Goal: Task Accomplishment & Management: Manage account settings

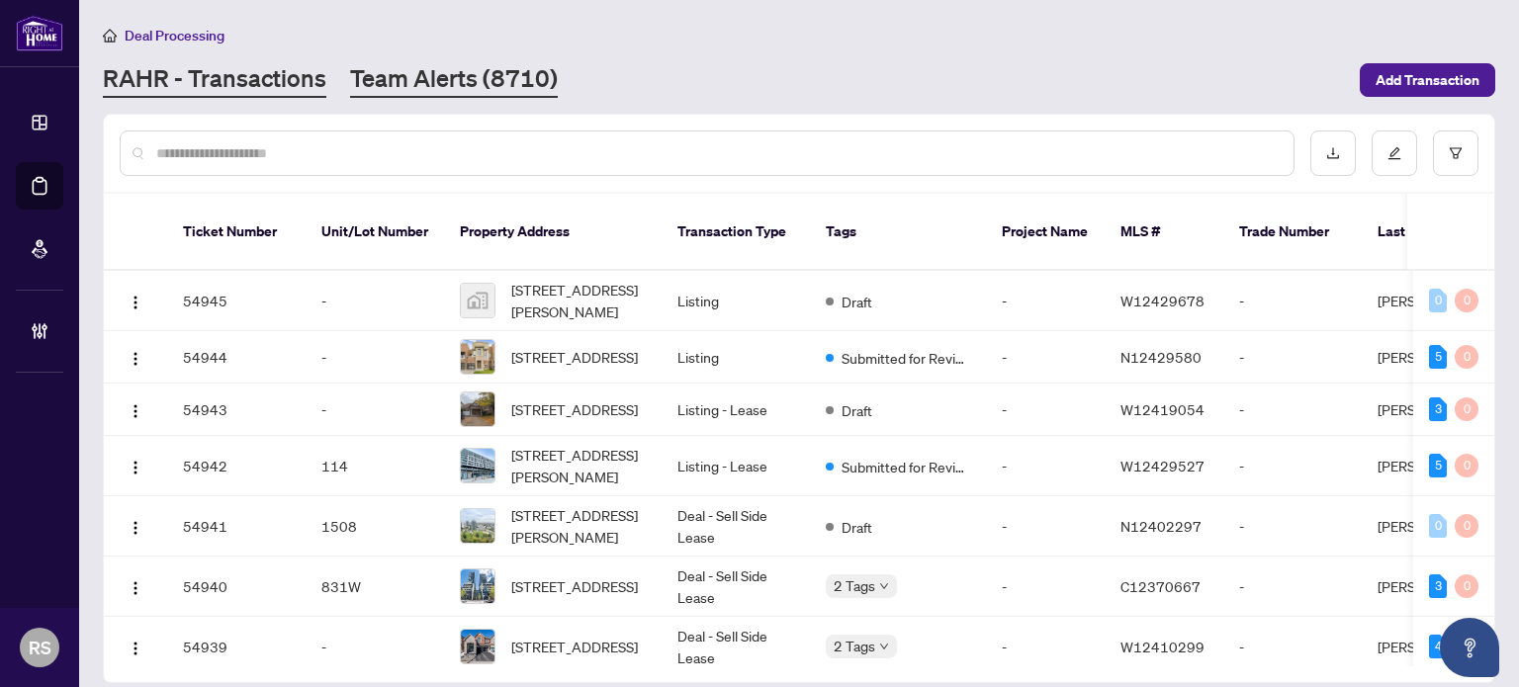
click at [443, 82] on link "Team Alerts (8710)" at bounding box center [454, 80] width 208 height 36
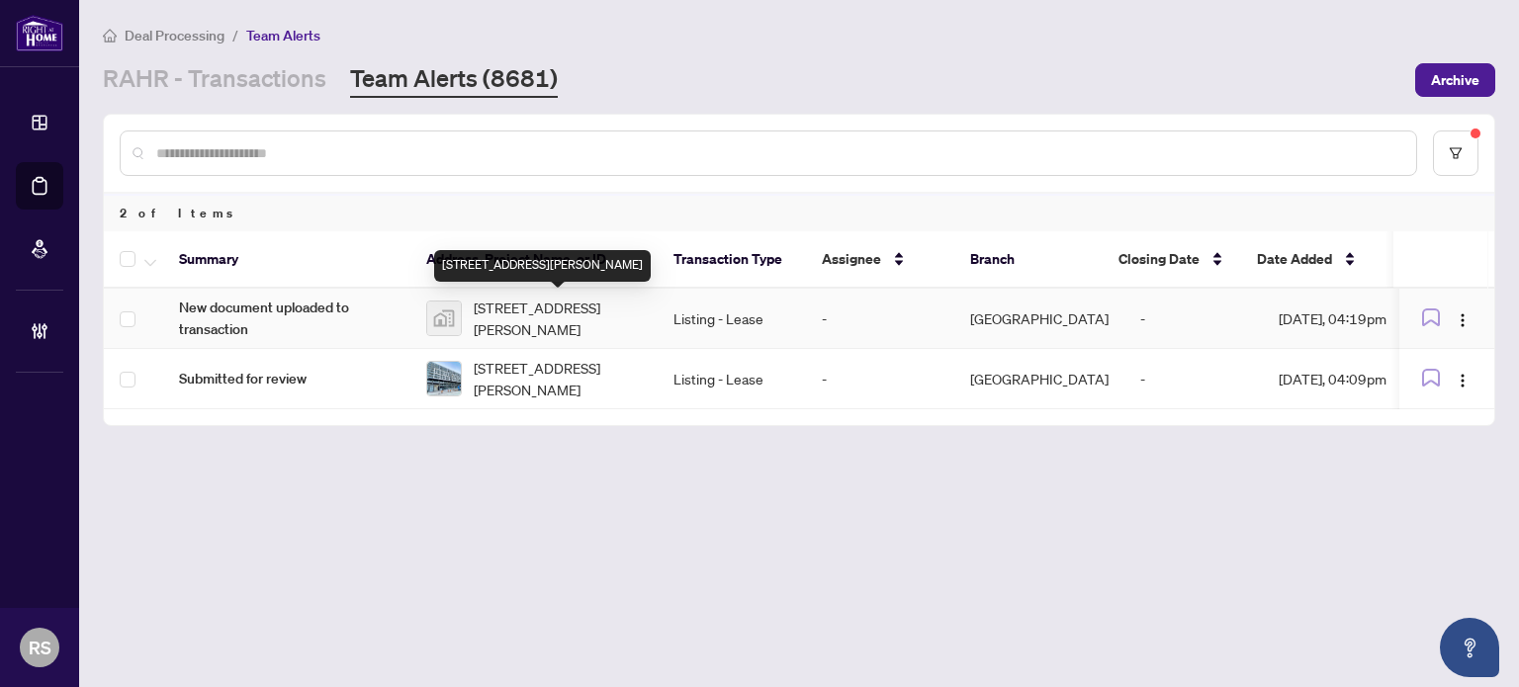
click at [570, 319] on span "[STREET_ADDRESS][PERSON_NAME]" at bounding box center [558, 319] width 168 height 44
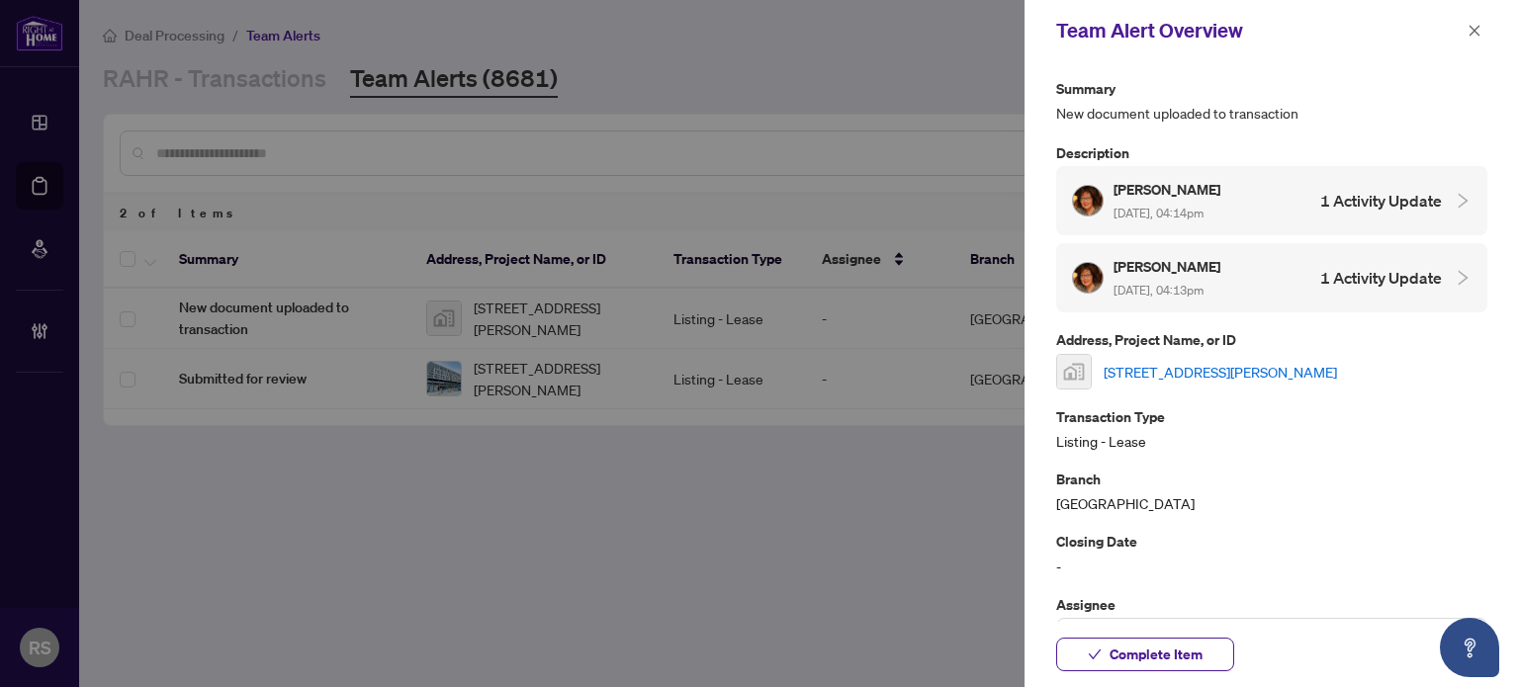
click at [1246, 368] on link "[STREET_ADDRESS][PERSON_NAME]" at bounding box center [1220, 372] width 233 height 22
click at [1481, 36] on icon "close" at bounding box center [1475, 31] width 14 height 14
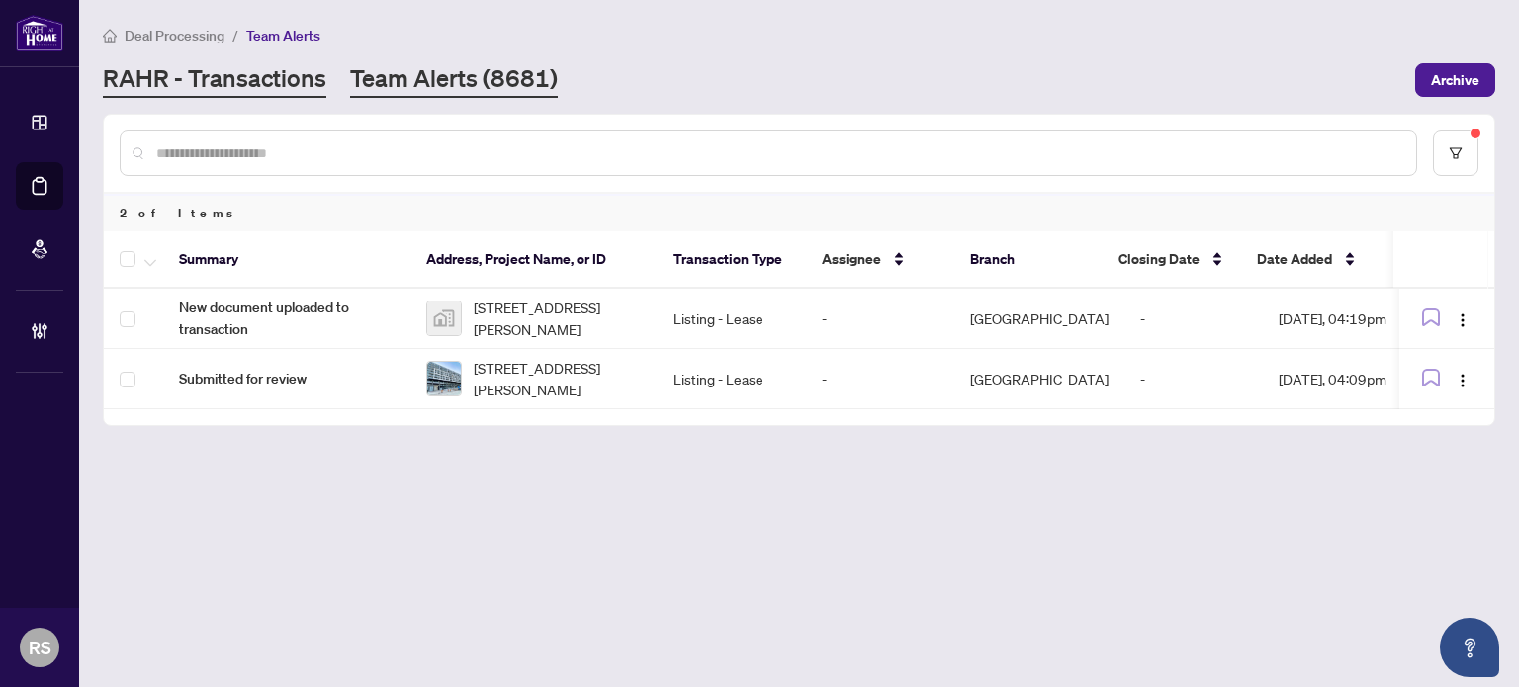
click at [201, 88] on link "RAHR - Transactions" at bounding box center [215, 80] width 224 height 36
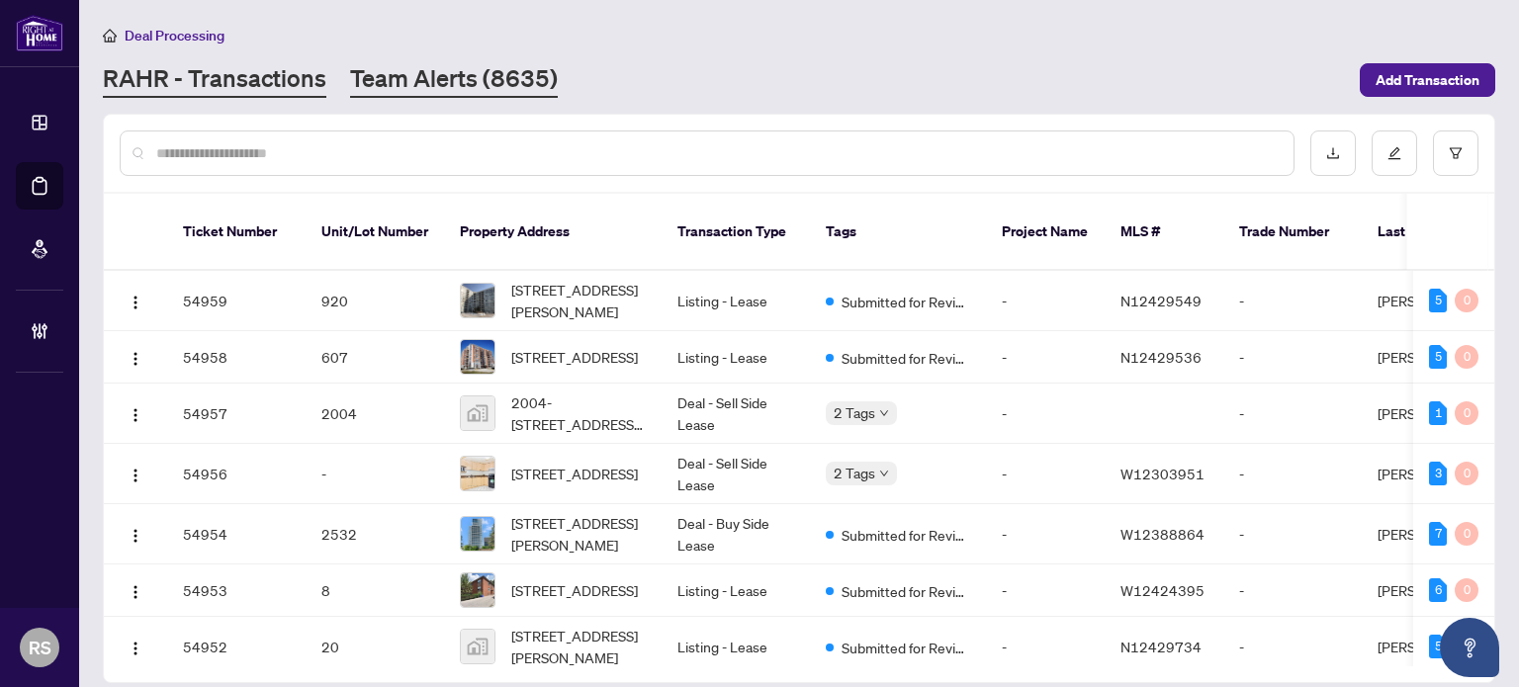
click at [448, 66] on link "Team Alerts (8635)" at bounding box center [454, 80] width 208 height 36
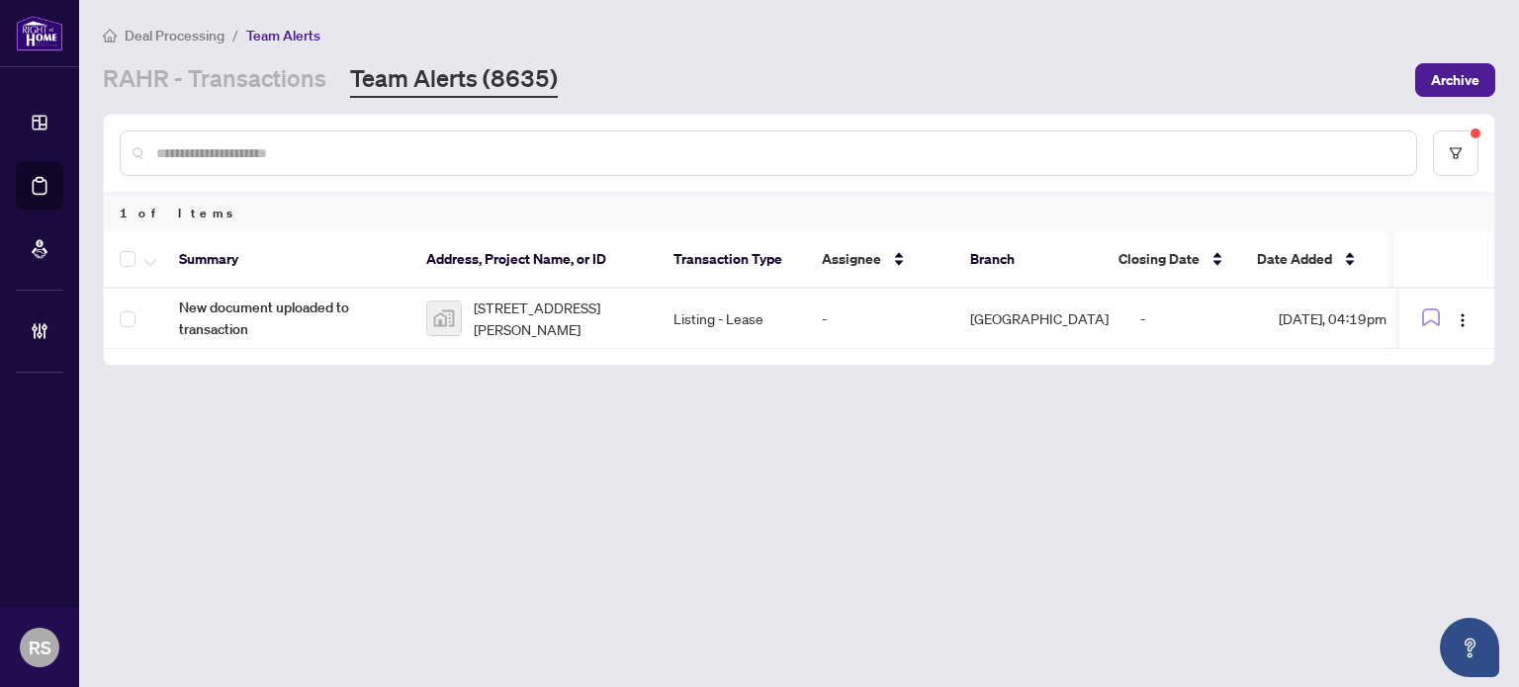
click at [1465, 474] on main "Deal Processing / Team Alerts [PERSON_NAME] - Transactions Team Alerts (8635) A…" at bounding box center [799, 343] width 1440 height 687
click at [197, 69] on link "RAHR - Transactions" at bounding box center [215, 80] width 224 height 36
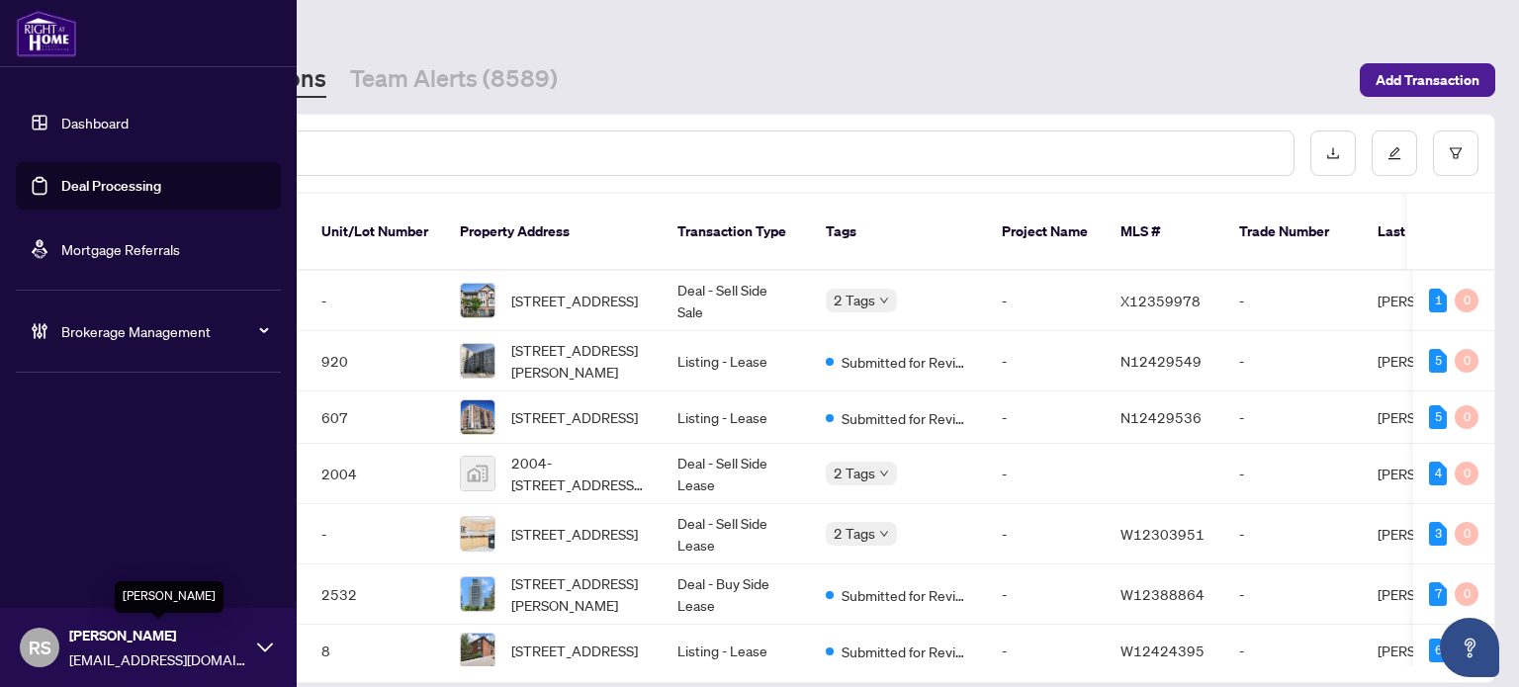
click at [79, 645] on span "[PERSON_NAME]" at bounding box center [158, 636] width 178 height 22
click at [64, 581] on span "Logout" at bounding box center [79, 572] width 45 height 32
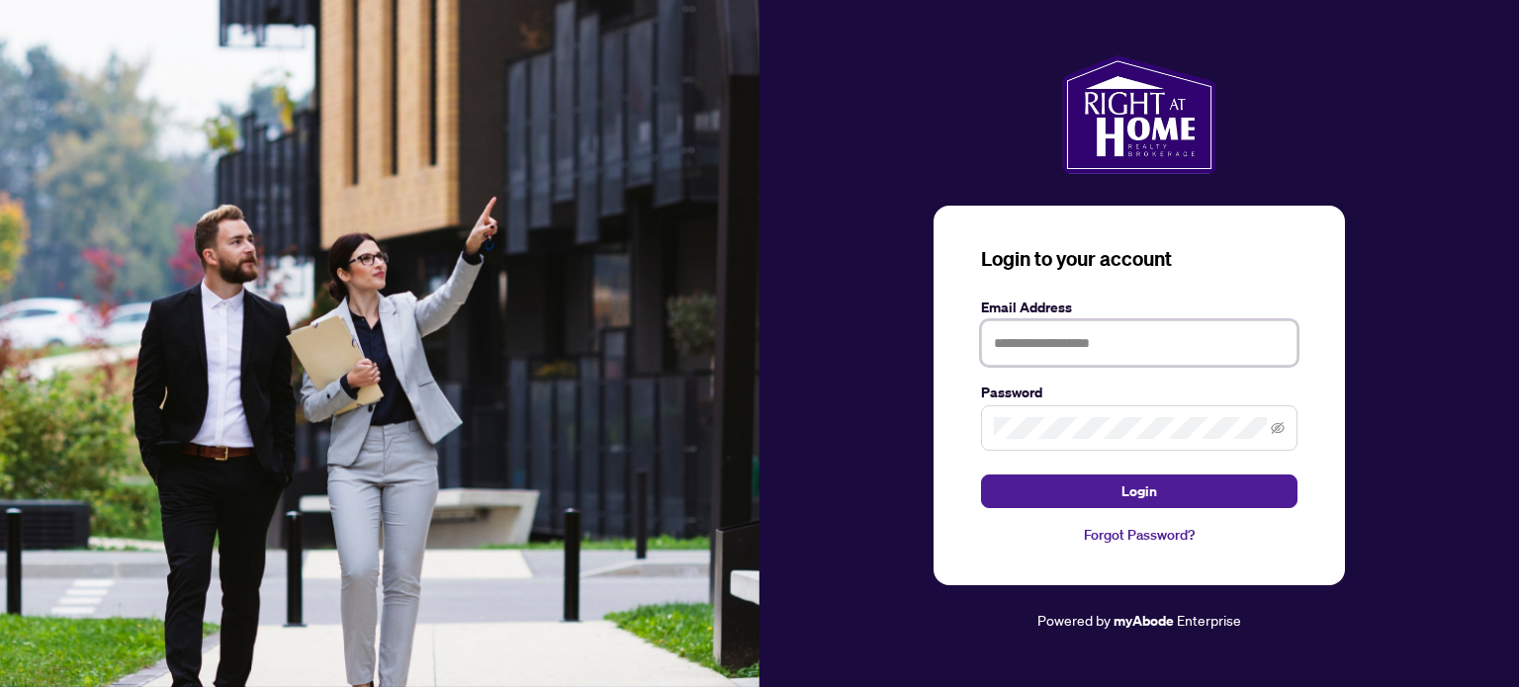
type input "**********"
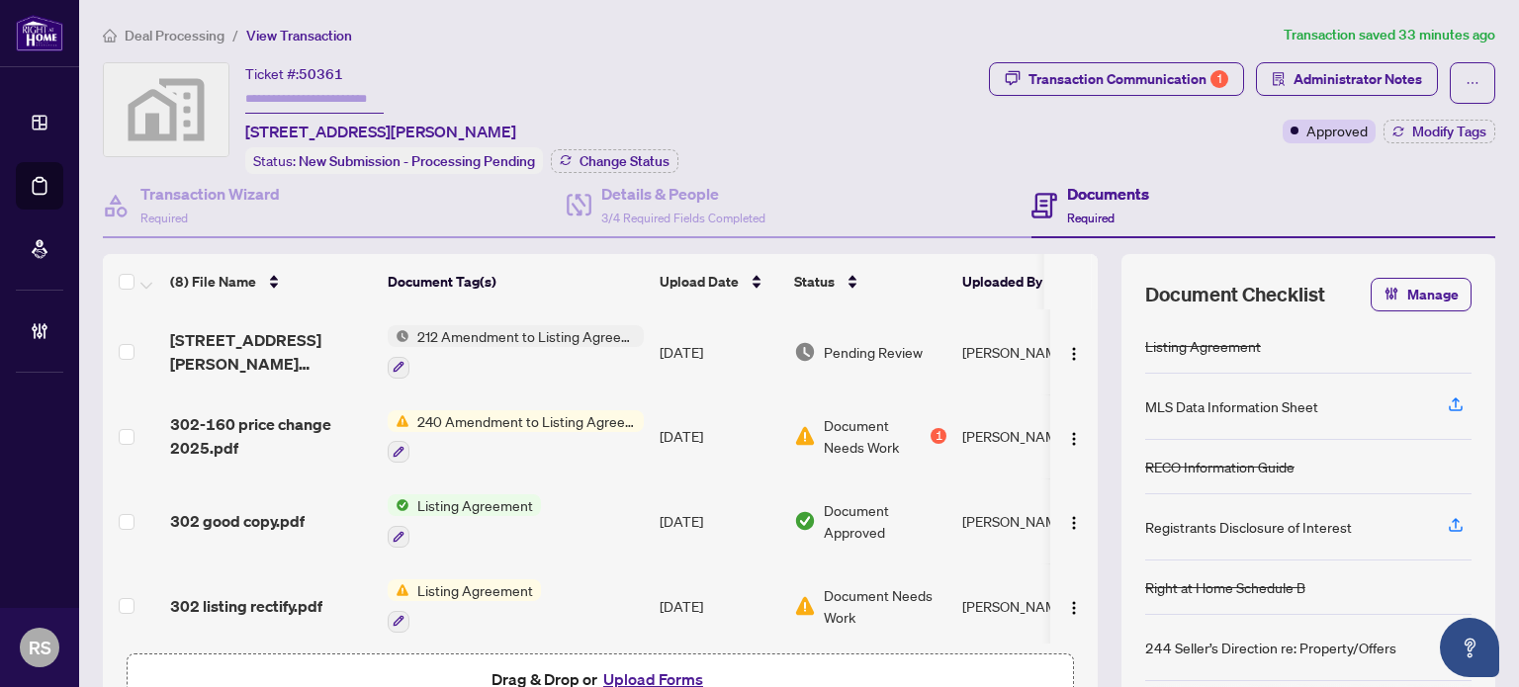
click at [182, 39] on span "Deal Processing" at bounding box center [175, 36] width 100 height 18
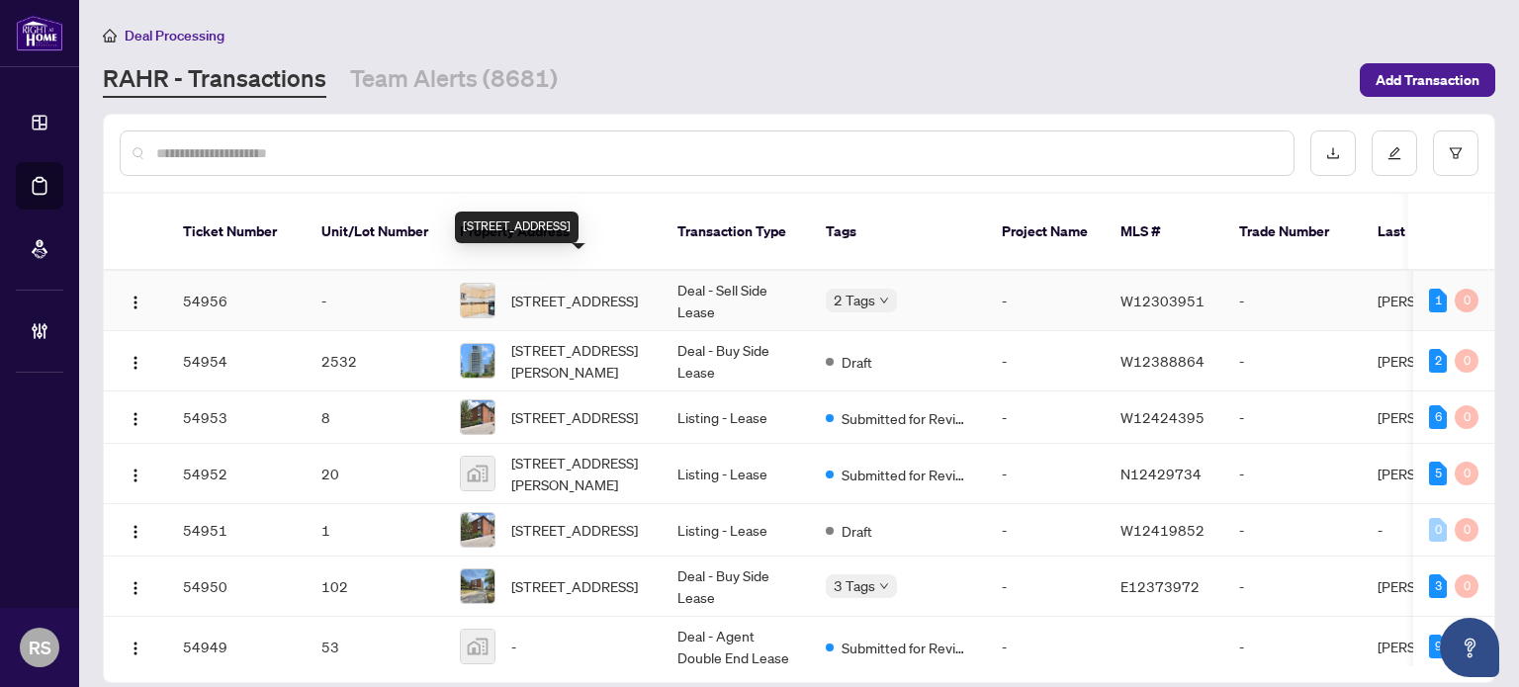
click at [566, 290] on span "[STREET_ADDRESS]" at bounding box center [574, 301] width 127 height 22
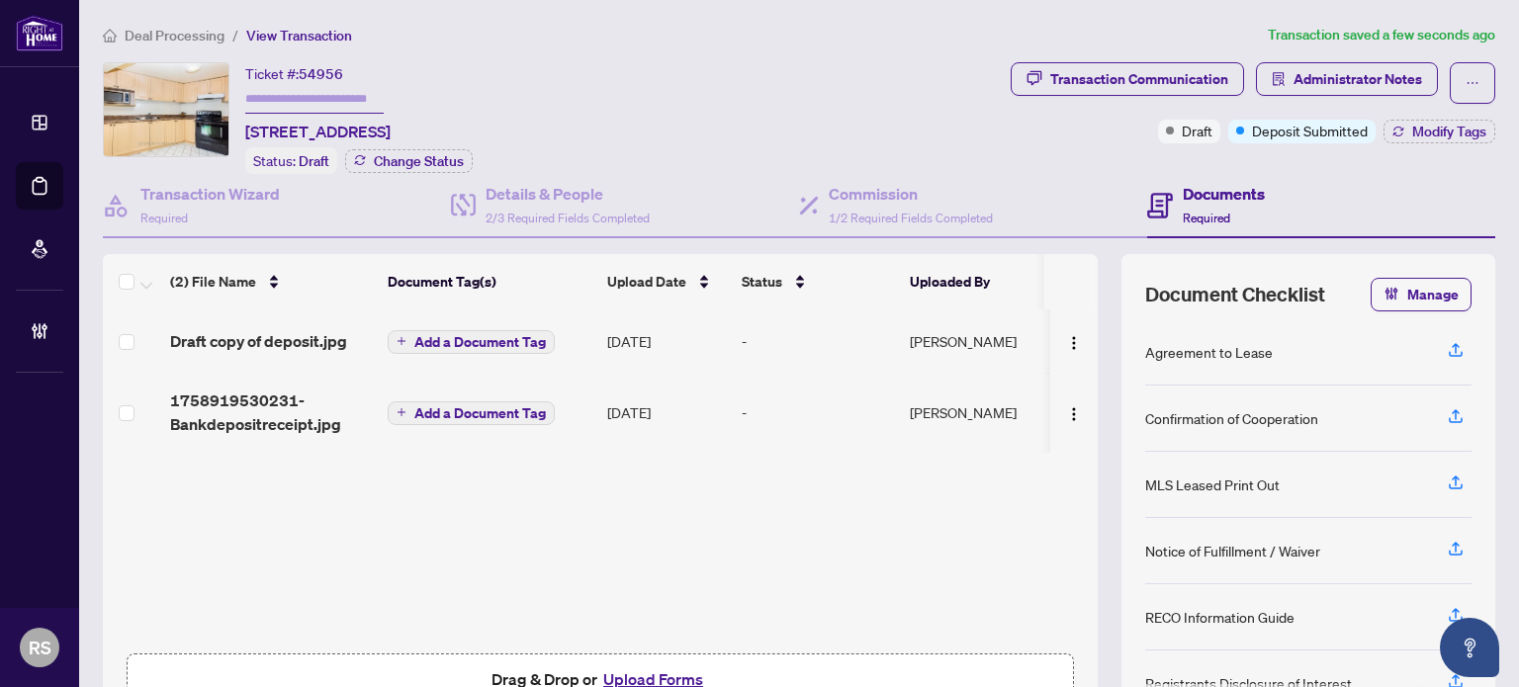
click at [170, 28] on span "Deal Processing" at bounding box center [175, 36] width 100 height 18
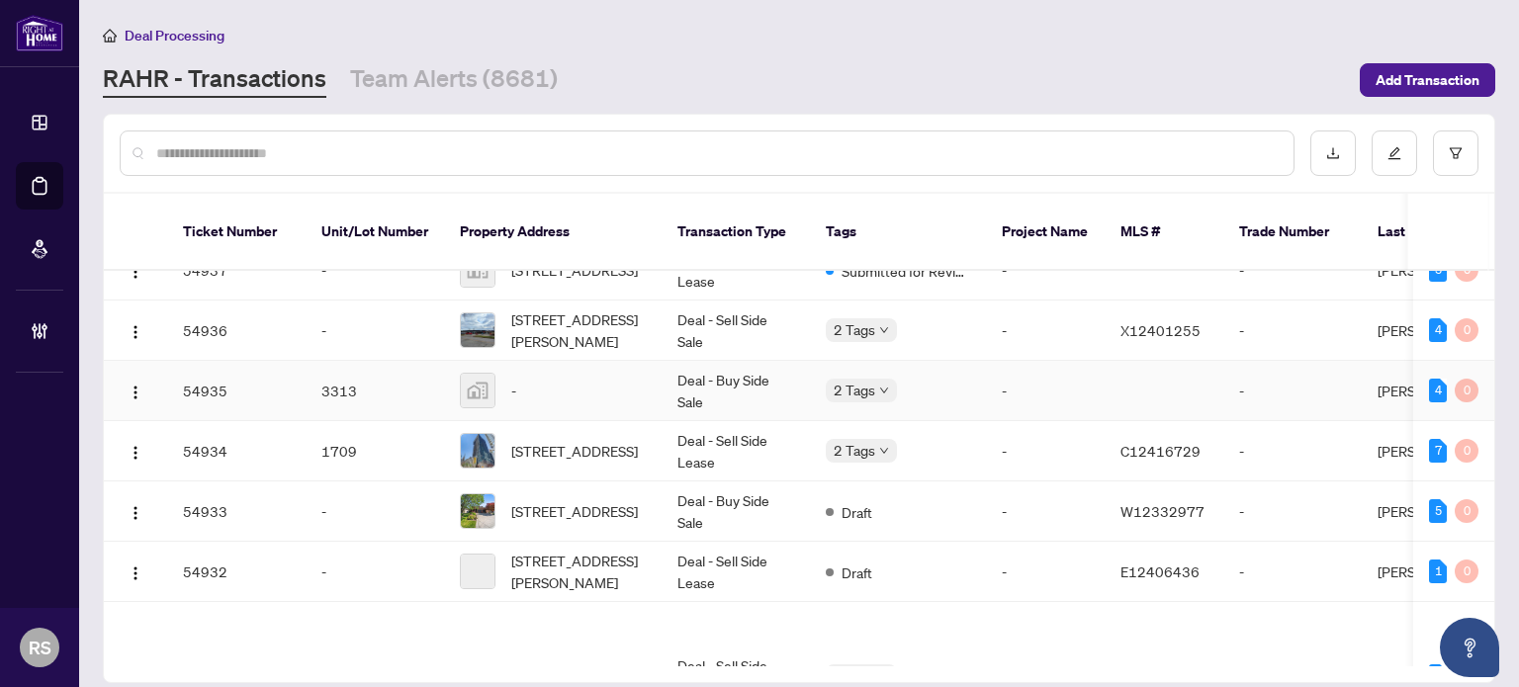
scroll to position [1130, 0]
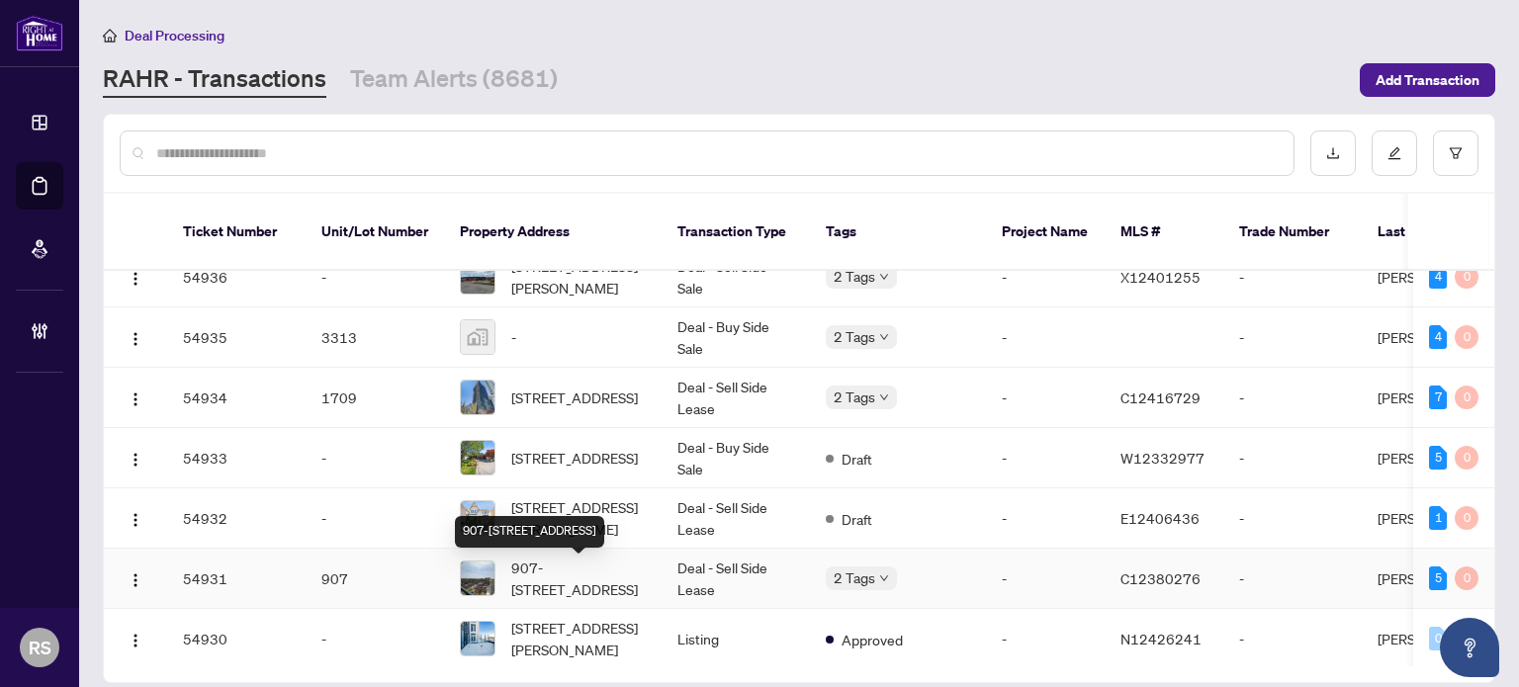
click at [587, 570] on span "907-[STREET_ADDRESS]" at bounding box center [578, 579] width 135 height 44
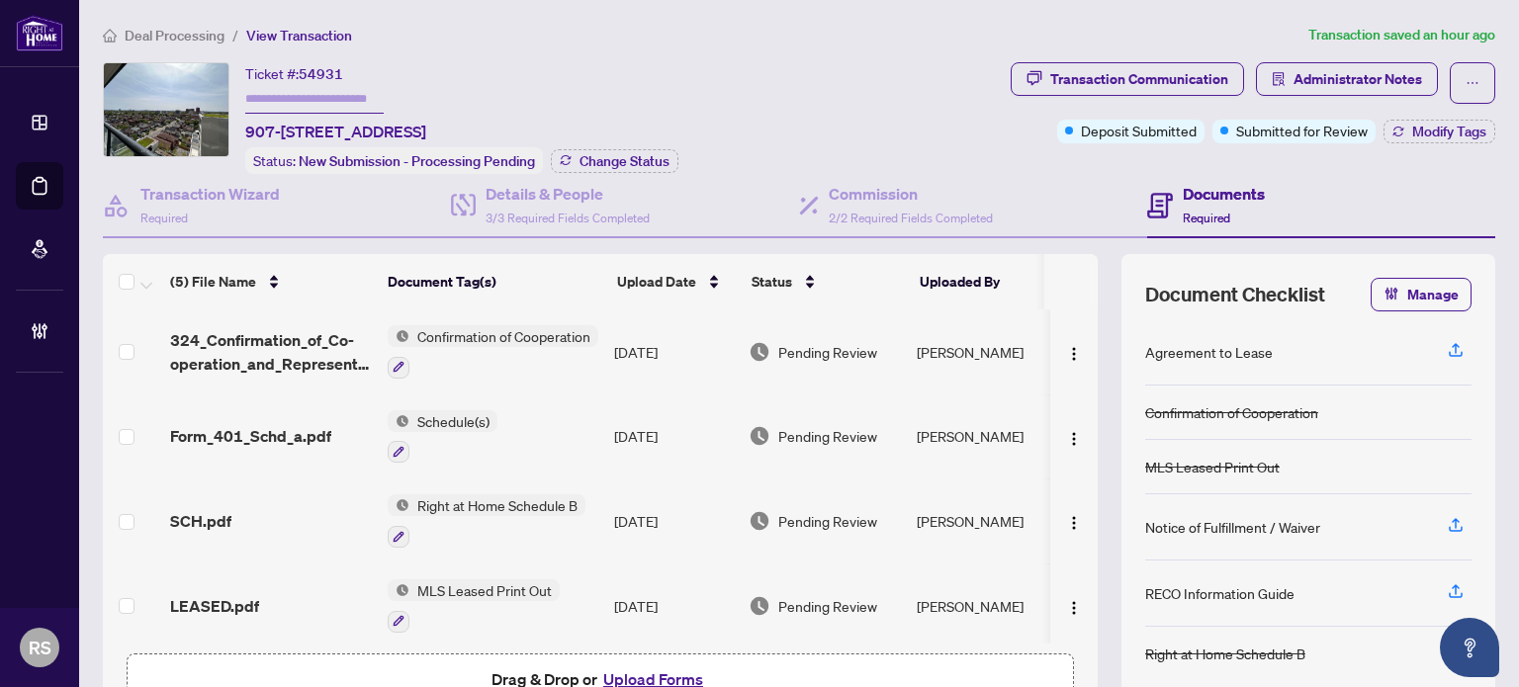
click at [155, 41] on span "Deal Processing" at bounding box center [175, 36] width 100 height 18
